Goal: Task Accomplishment & Management: Complete application form

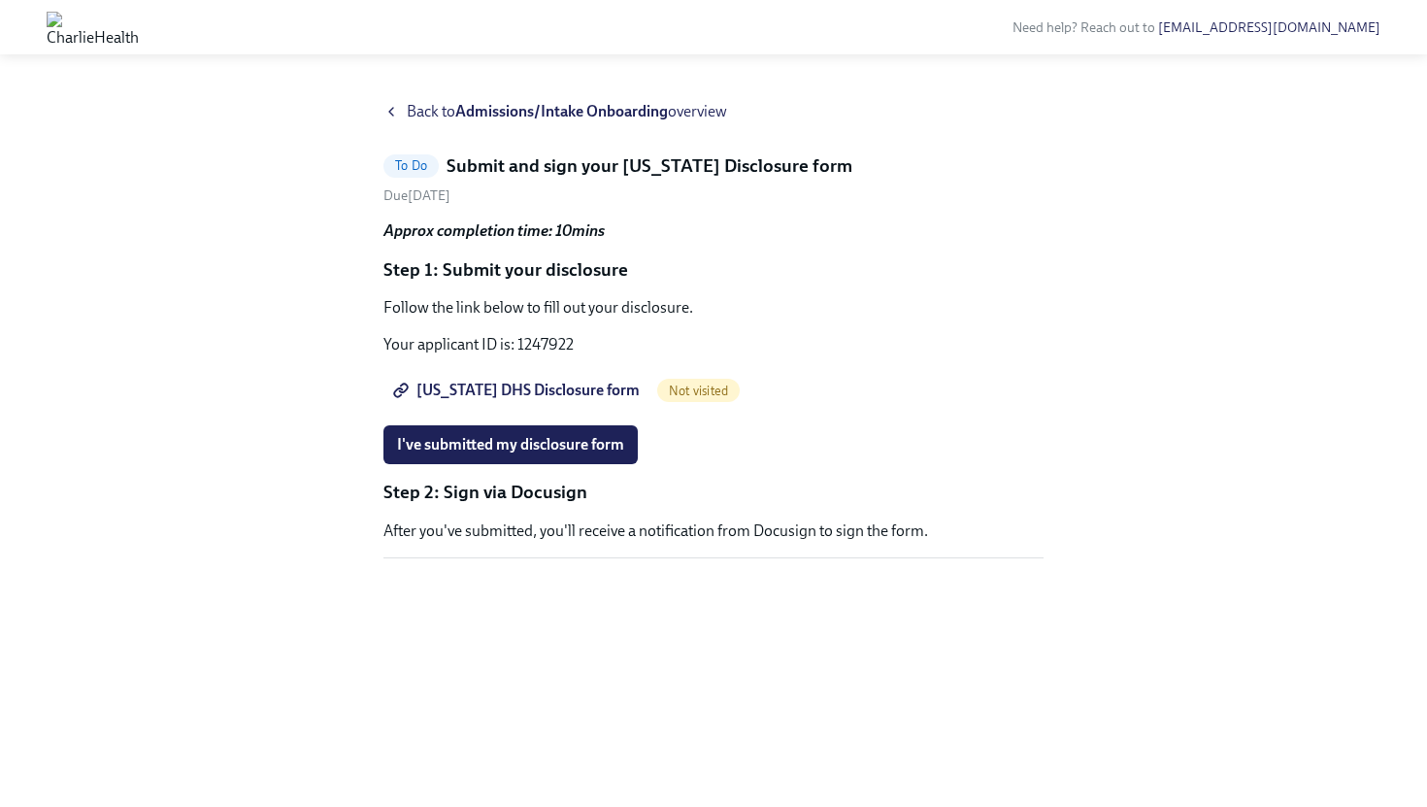
click at [495, 390] on span "[US_STATE] DHS Disclosure form" at bounding box center [518, 390] width 243 height 19
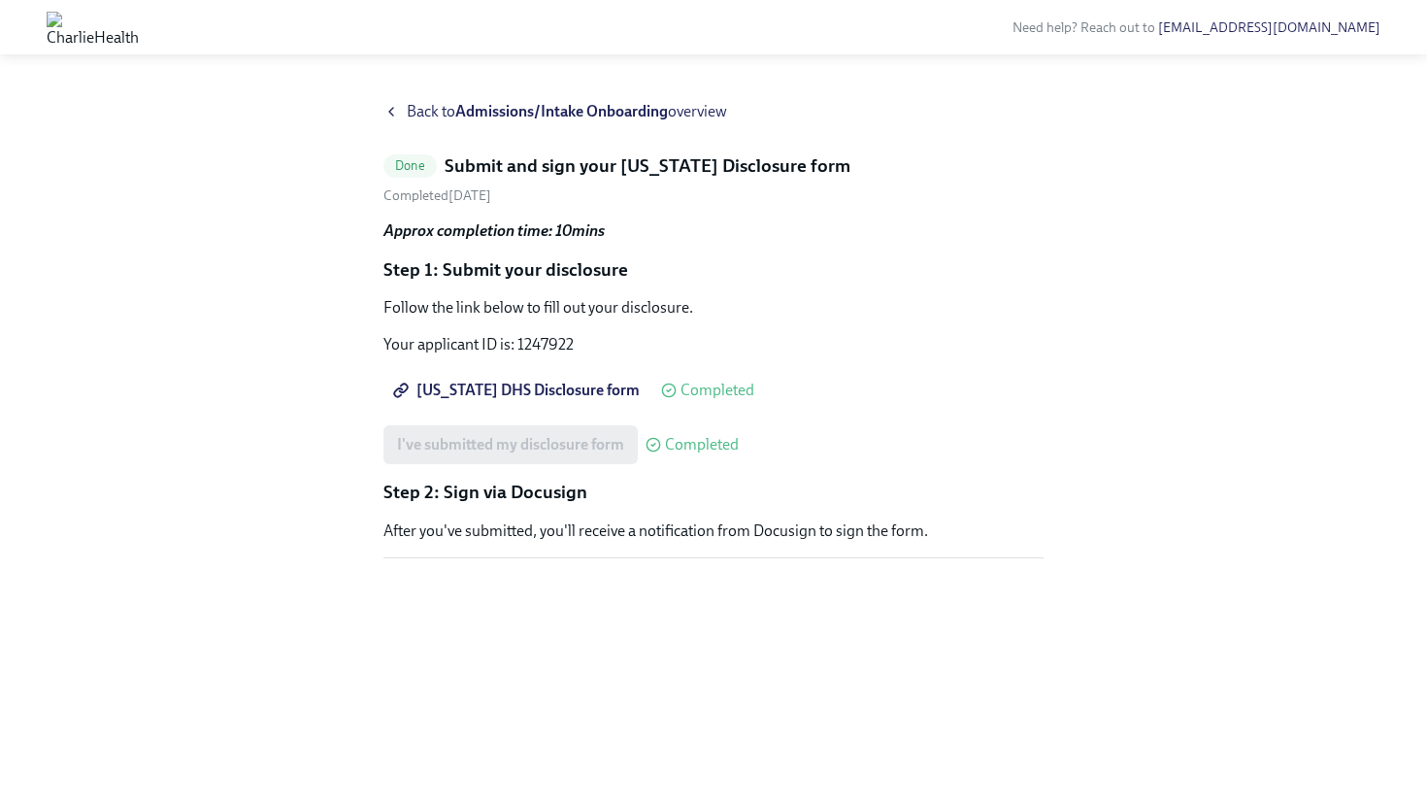
click at [496, 502] on p "Step 2: Sign via Docusign" at bounding box center [713, 492] width 660 height 25
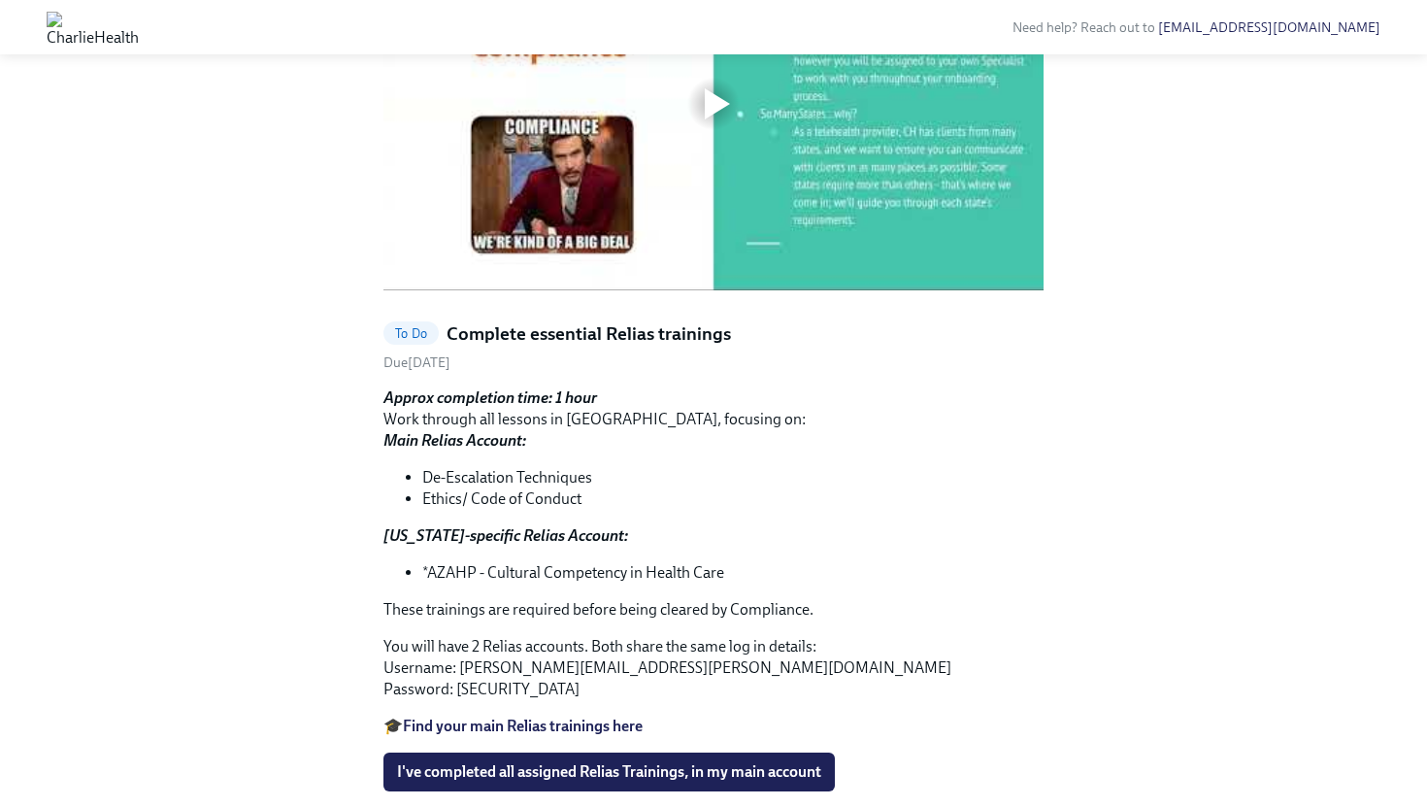
scroll to position [904, 0]
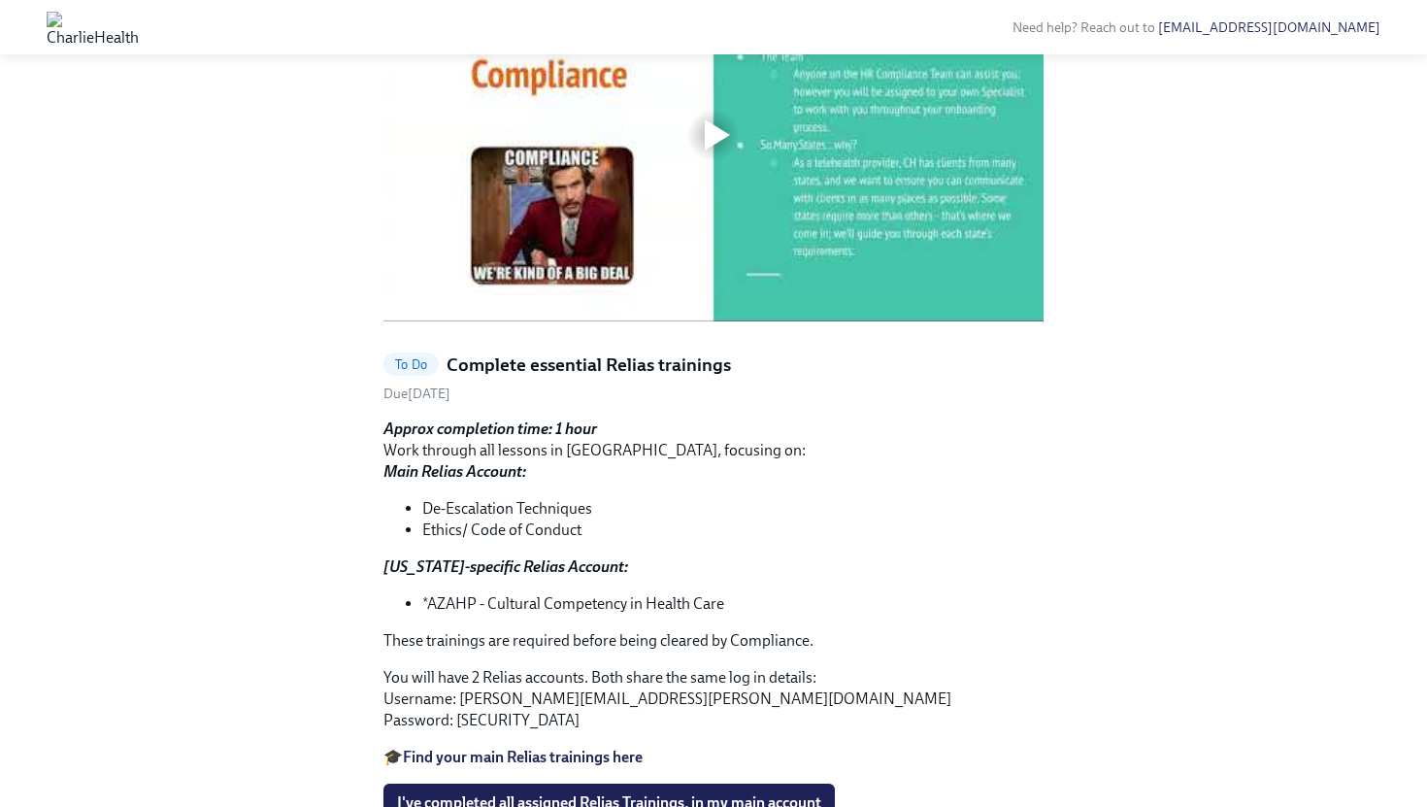
click at [824, 321] on div at bounding box center [713, 136] width 660 height 372
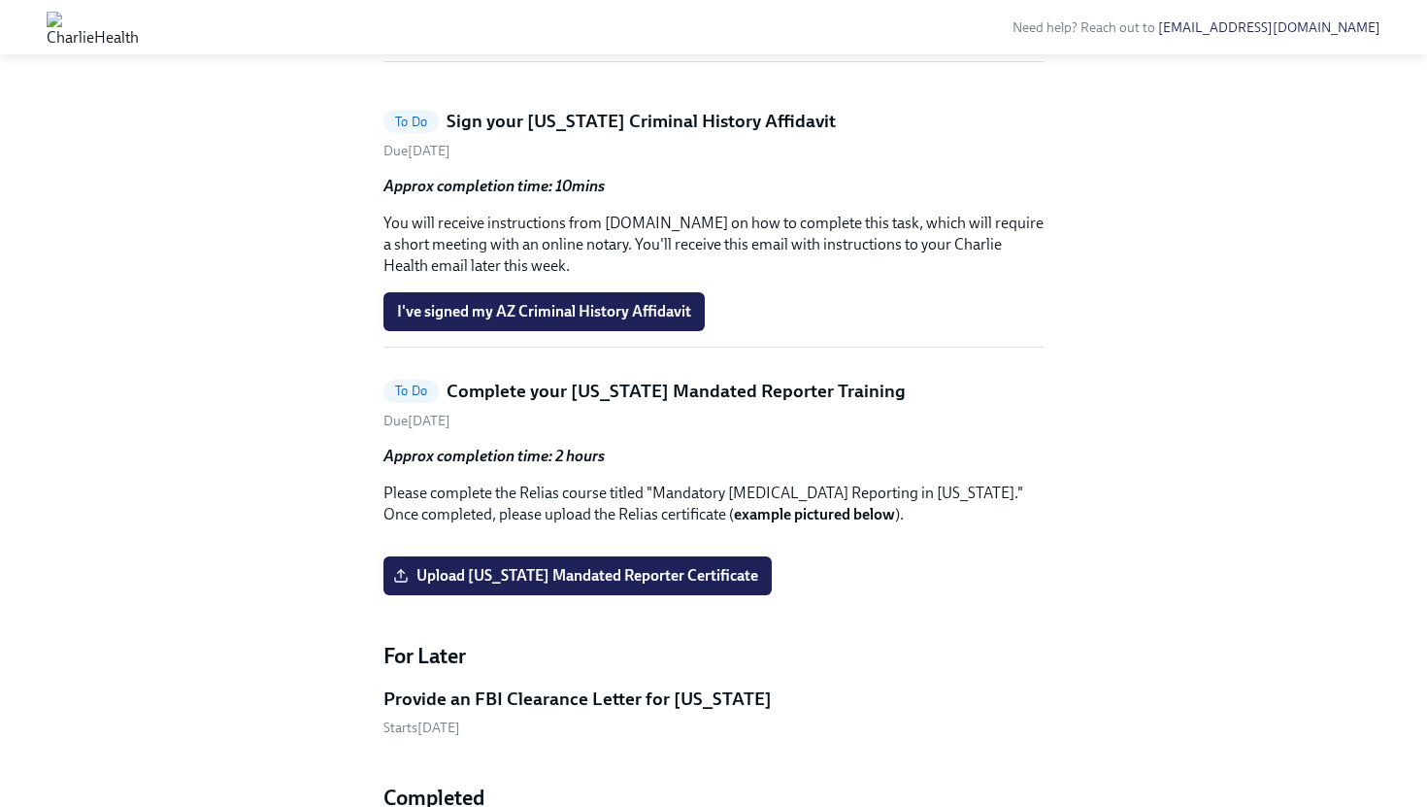
scroll to position [2338, 0]
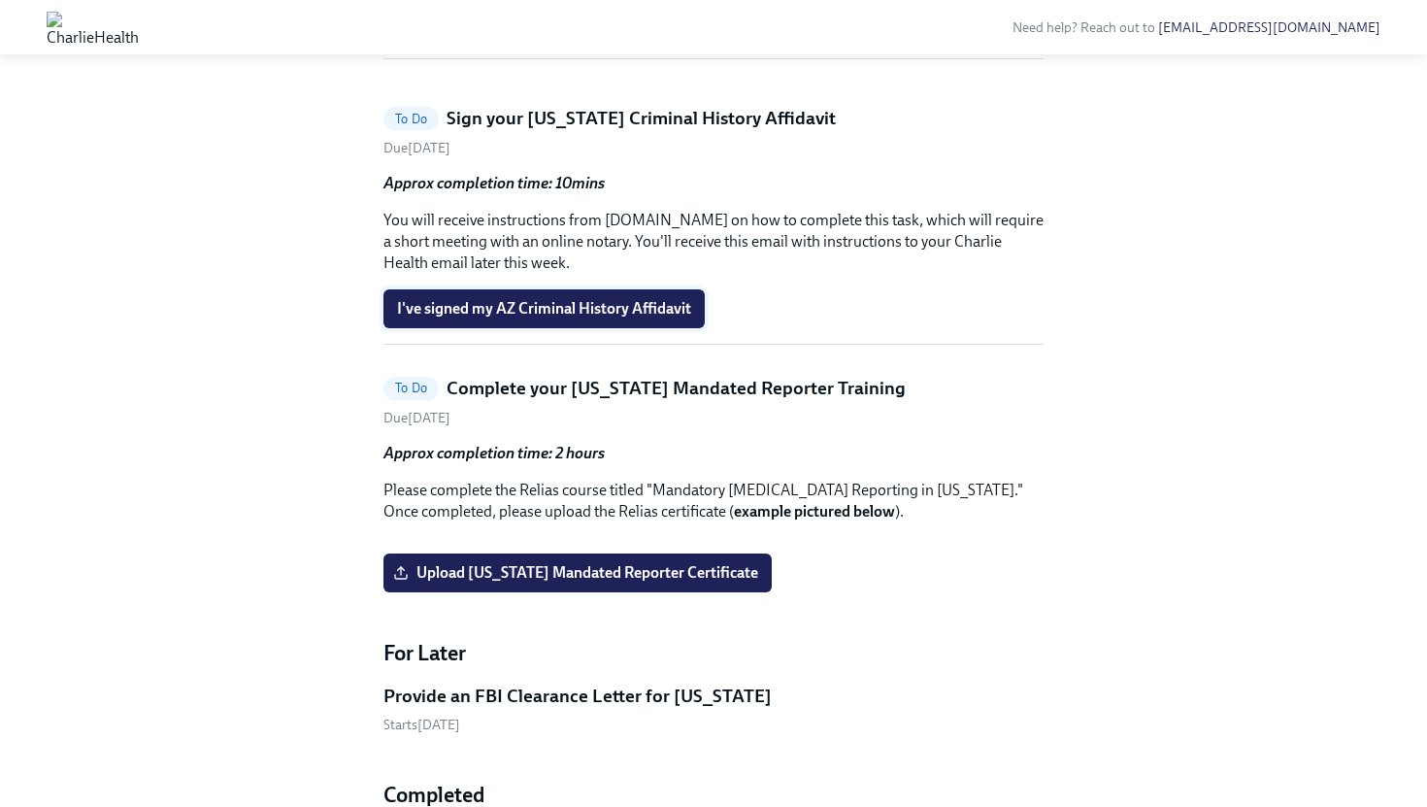
click at [659, 318] on span "I've signed my AZ Criminal History Affidavit" at bounding box center [544, 308] width 294 height 19
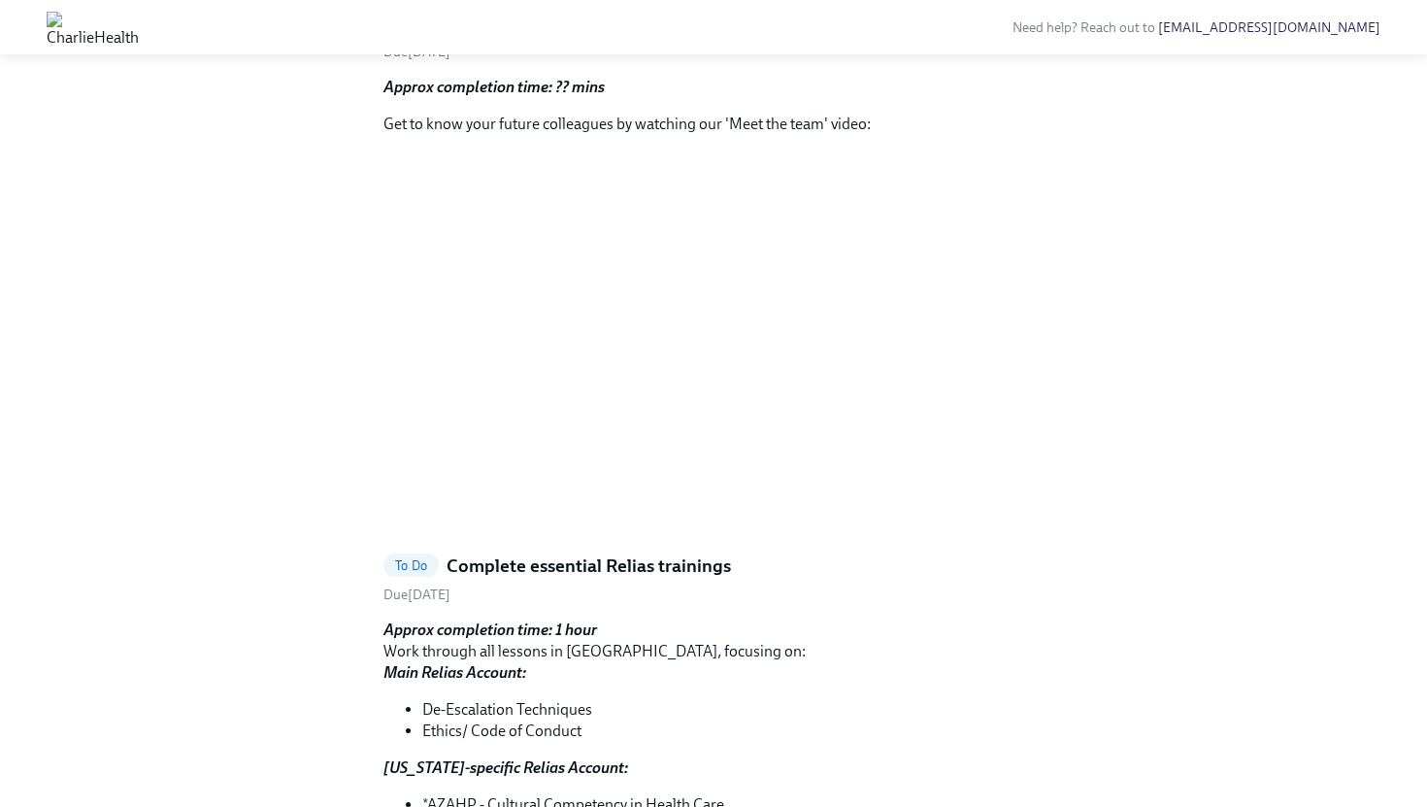
scroll to position [699, 0]
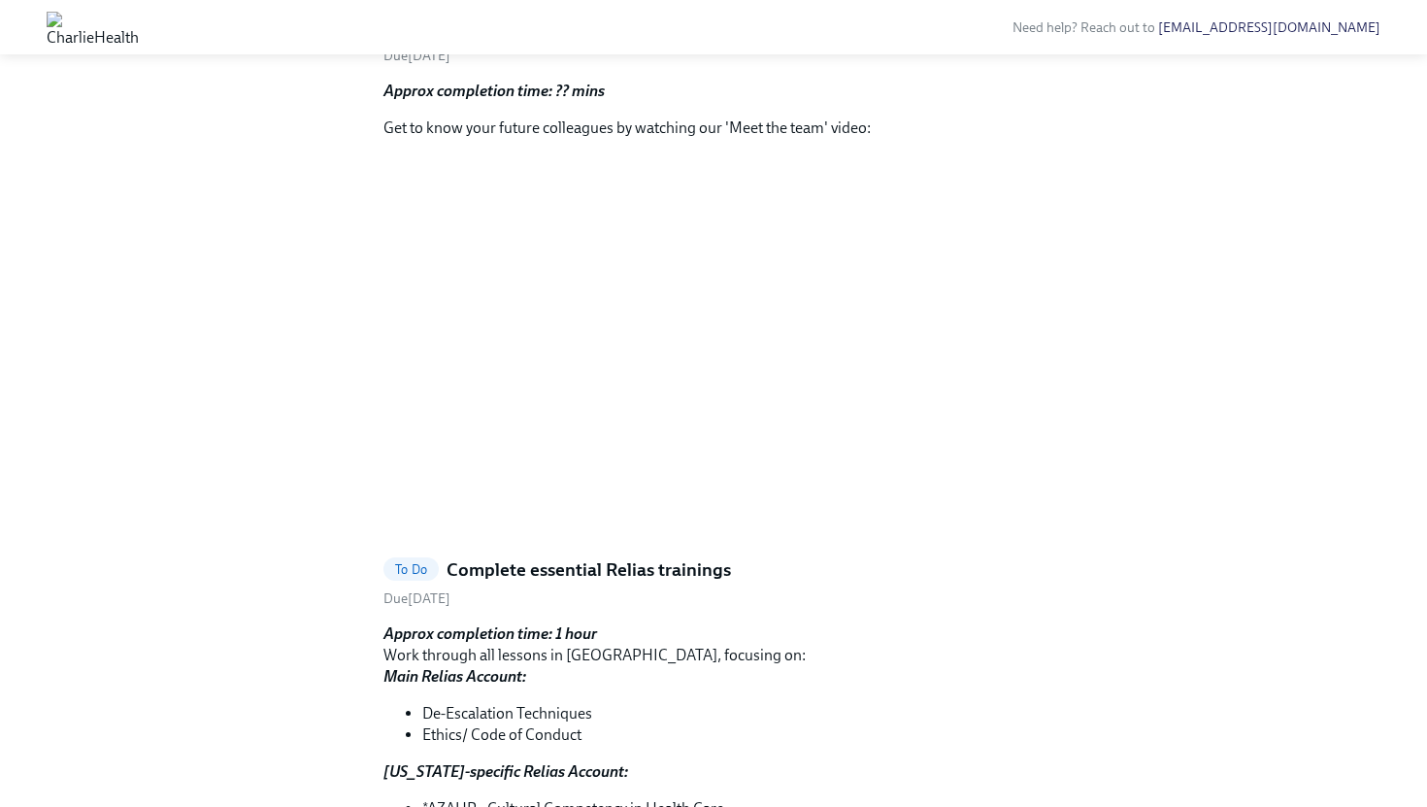
click at [407, 33] on span "To Do" at bounding box center [410, 25] width 55 height 15
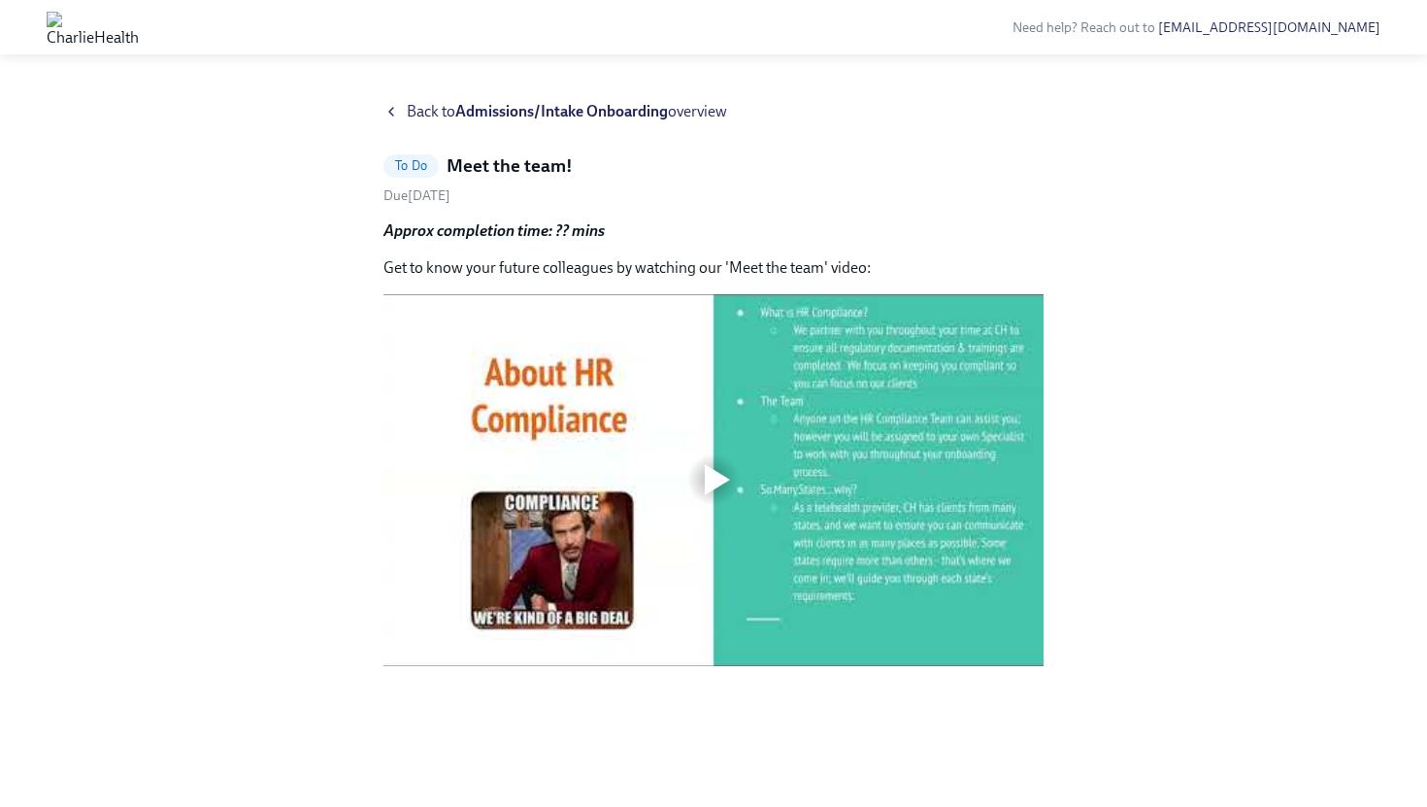
click at [776, 480] on div at bounding box center [713, 480] width 660 height 372
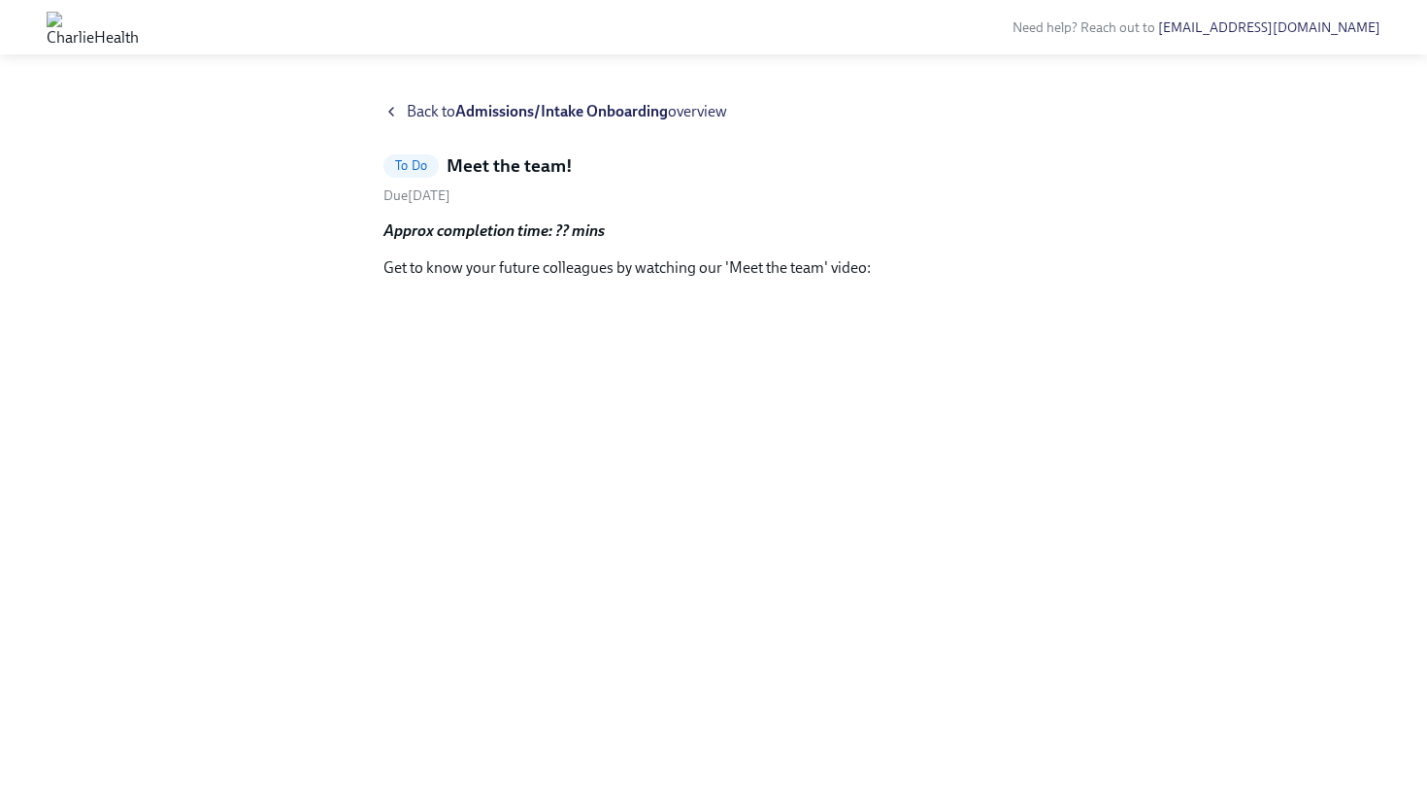
click at [390, 93] on div "Back to Admissions/Intake Onboarding overview To Do Meet the team! Due Septembe…" at bounding box center [713, 442] width 1427 height 729
click at [390, 109] on icon at bounding box center [391, 112] width 16 height 16
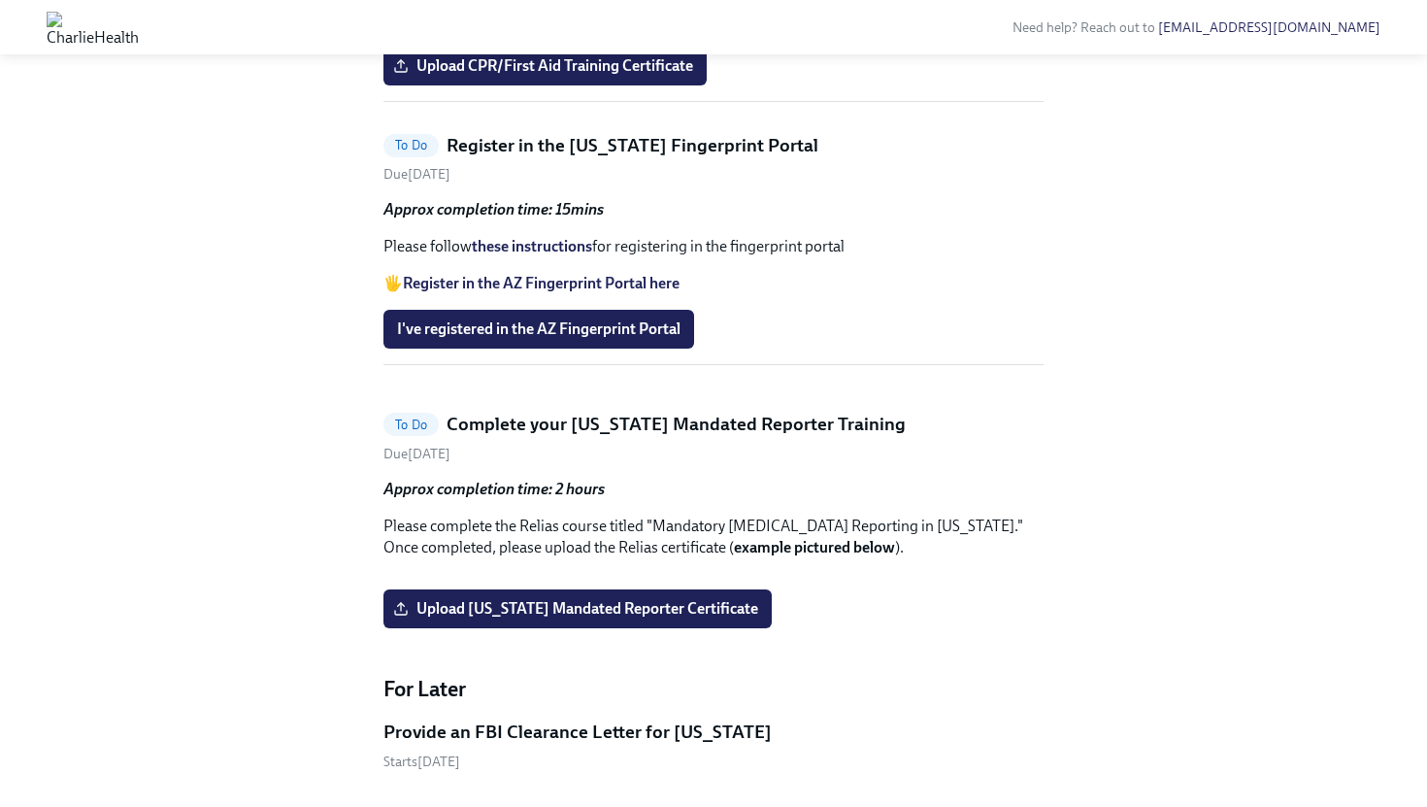
scroll to position [2041, 0]
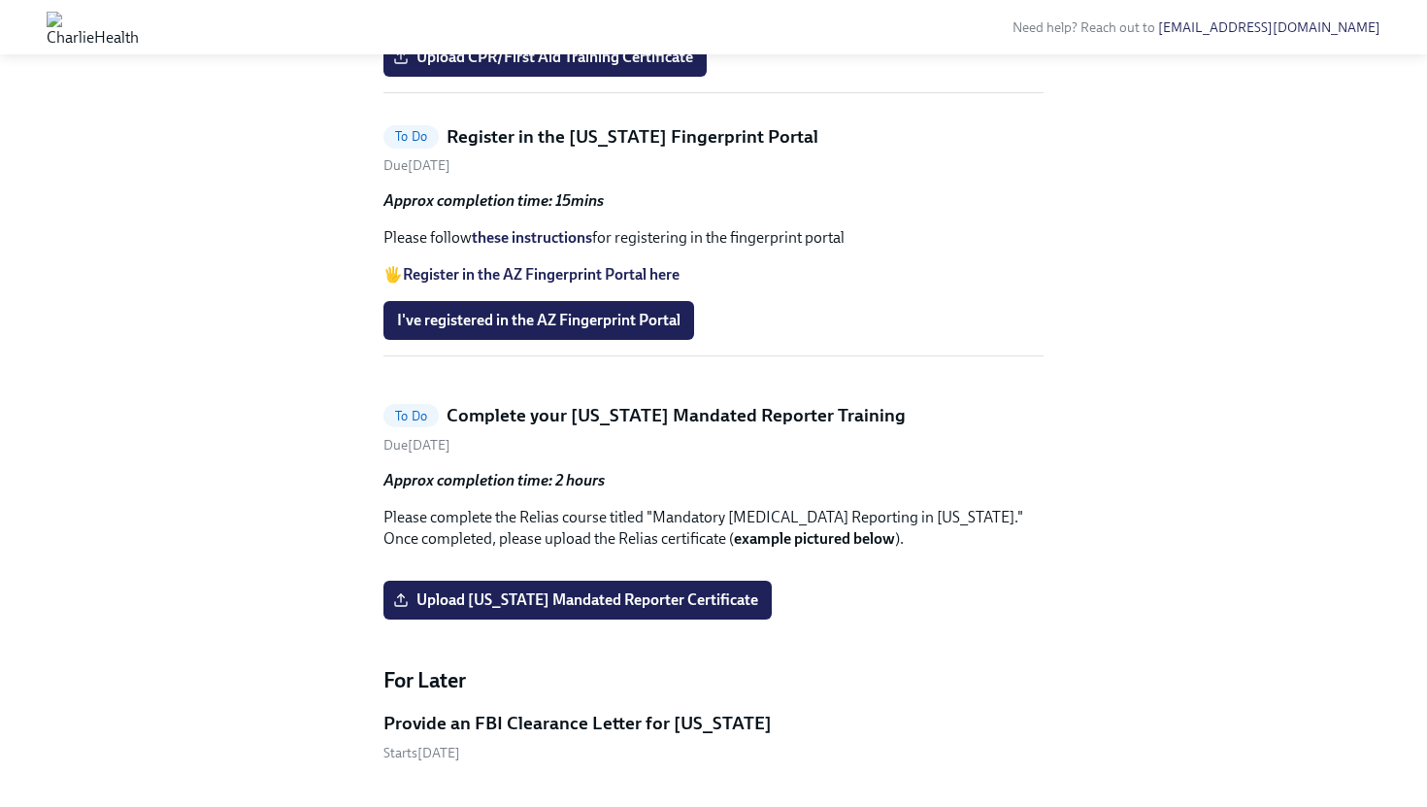
click at [534, 283] on strong "Register in the AZ Fingerprint Portal here" at bounding box center [541, 274] width 277 height 18
click at [511, 247] on link "these instructions" at bounding box center [532, 237] width 120 height 18
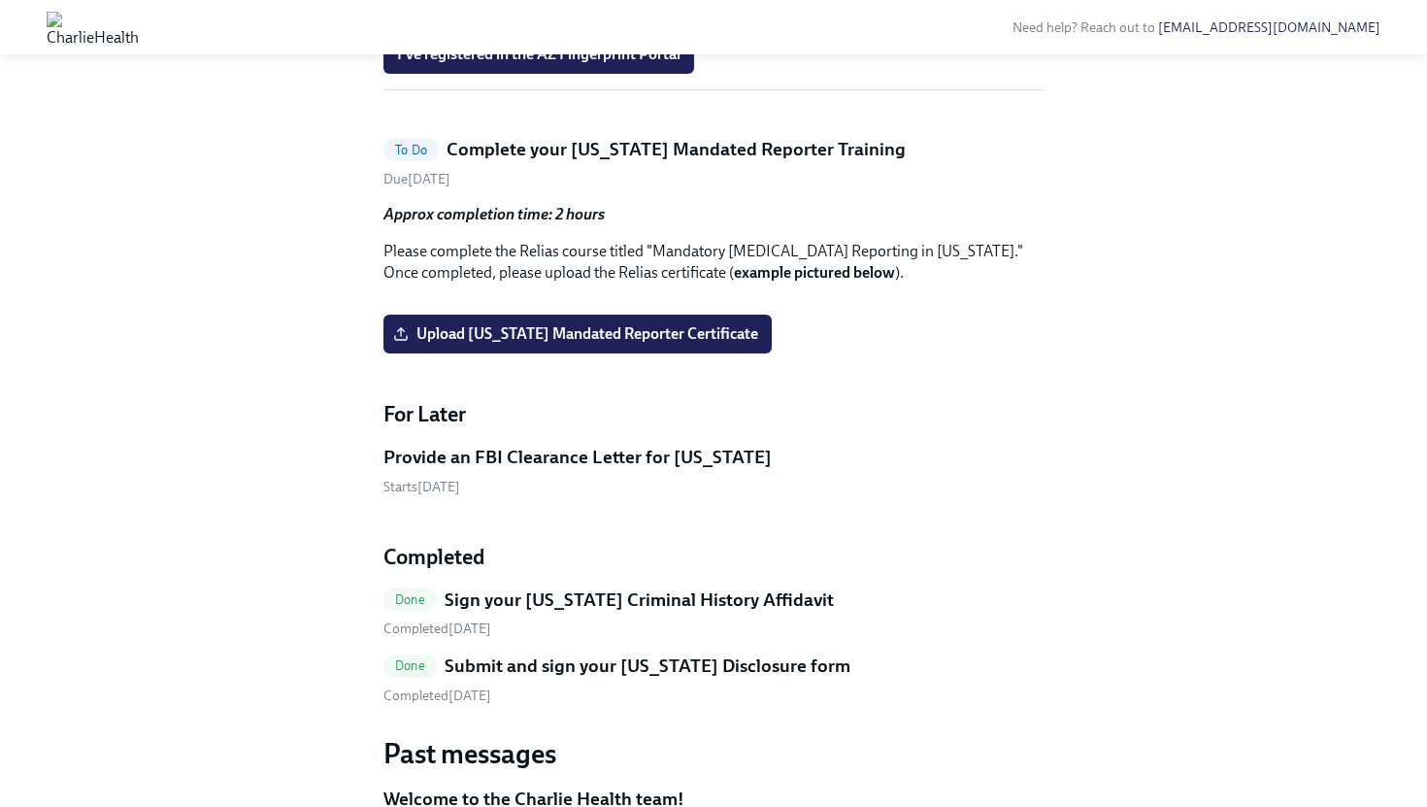
scroll to position [2324, 0]
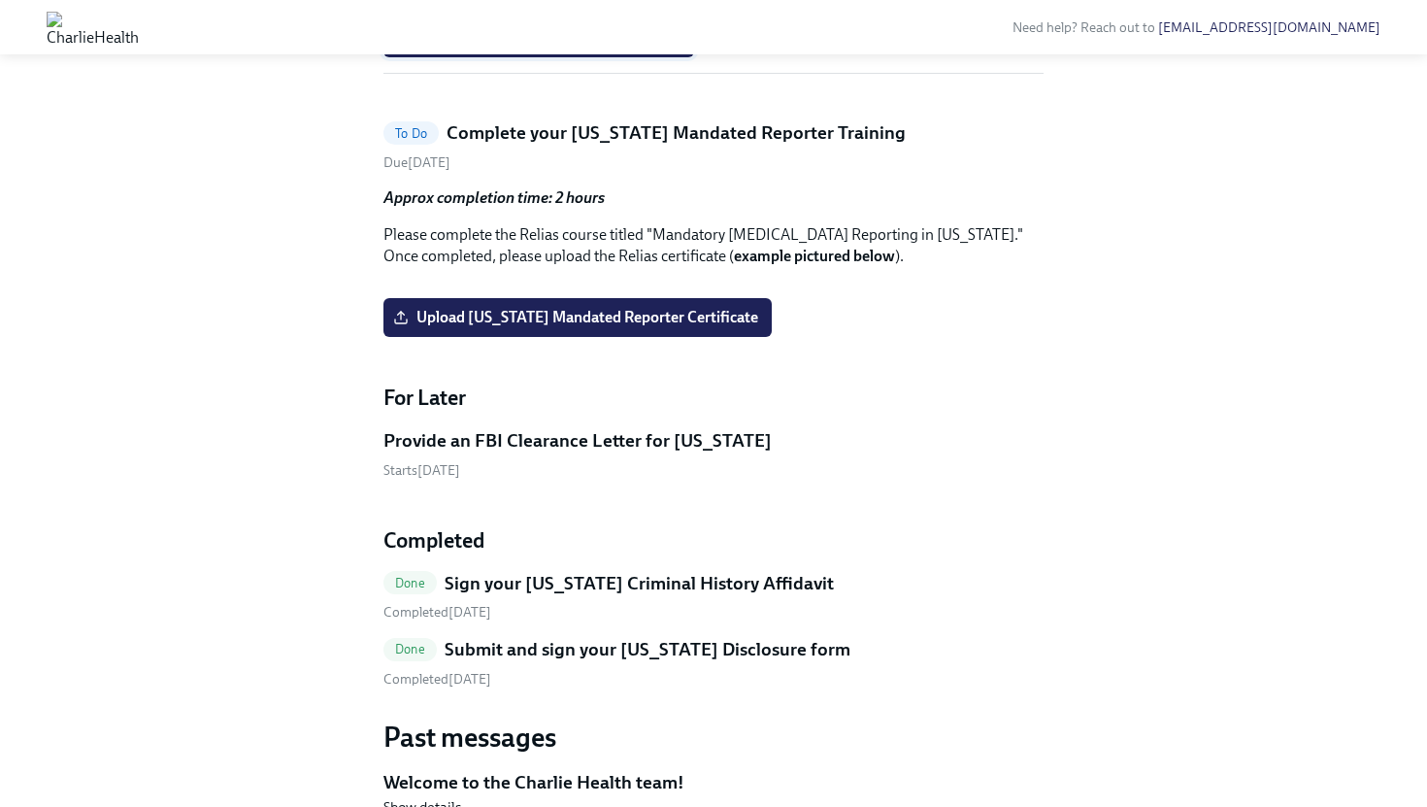
click at [564, 48] on span "I've registered in the AZ Fingerprint Portal" at bounding box center [538, 37] width 283 height 19
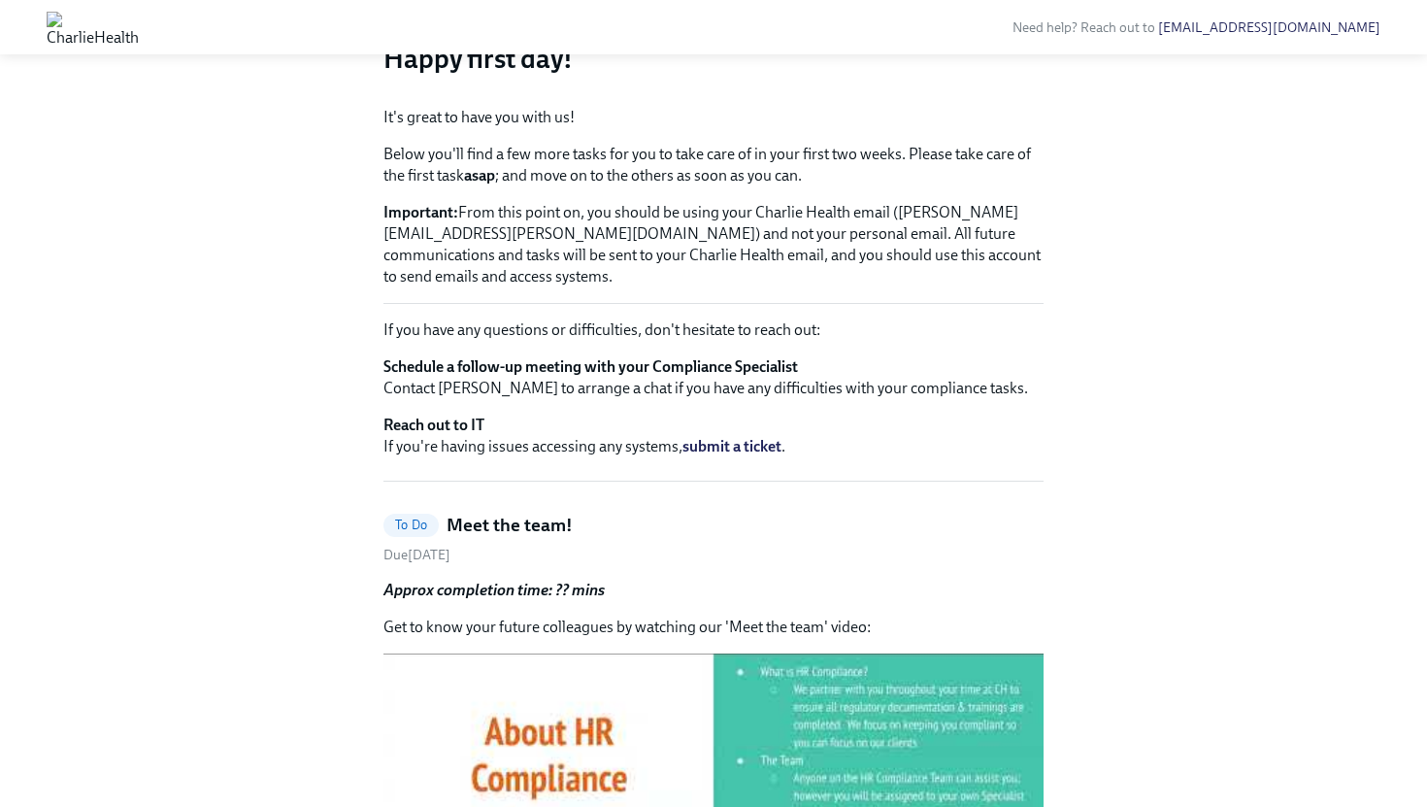
scroll to position [0, 0]
